Goal: Obtain resource: Download file/media

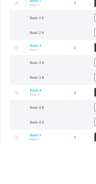
scroll to position [261, 0]
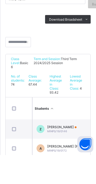
scroll to position [53, 0]
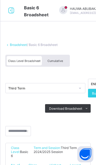
click at [59, 58] on div "Cumulative" at bounding box center [55, 60] width 27 height 9
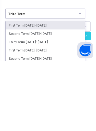
scroll to position [1, 0]
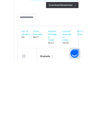
scroll to position [13, 0]
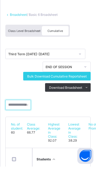
click at [21, 121] on input "text" at bounding box center [18, 122] width 26 height 10
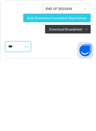
scroll to position [30, 0]
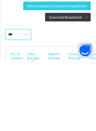
type input "***"
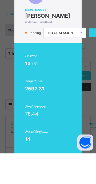
scroll to position [0, 1]
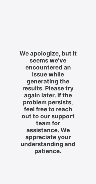
scroll to position [6, 0]
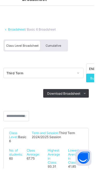
click at [60, 57] on div "Cumulative" at bounding box center [55, 60] width 27 height 9
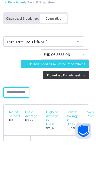
click at [24, 133] on input "text" at bounding box center [18, 135] width 26 height 10
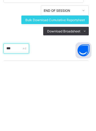
scroll to position [19, 0]
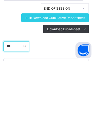
type input "***"
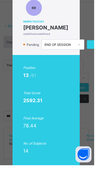
scroll to position [0, 1]
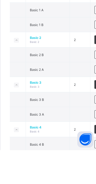
scroll to position [182, 0]
